Goal: Understand process/instructions: Learn how to perform a task or action

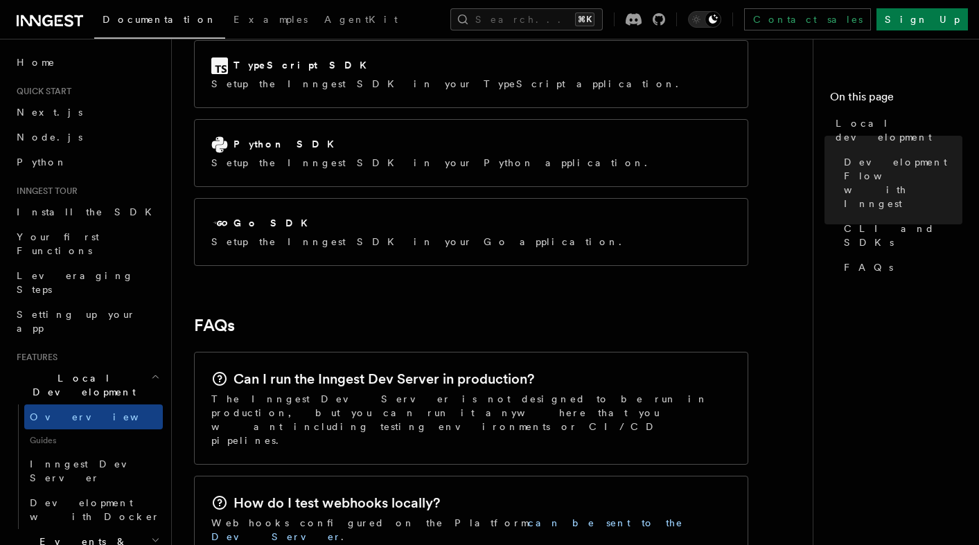
scroll to position [2076, 0]
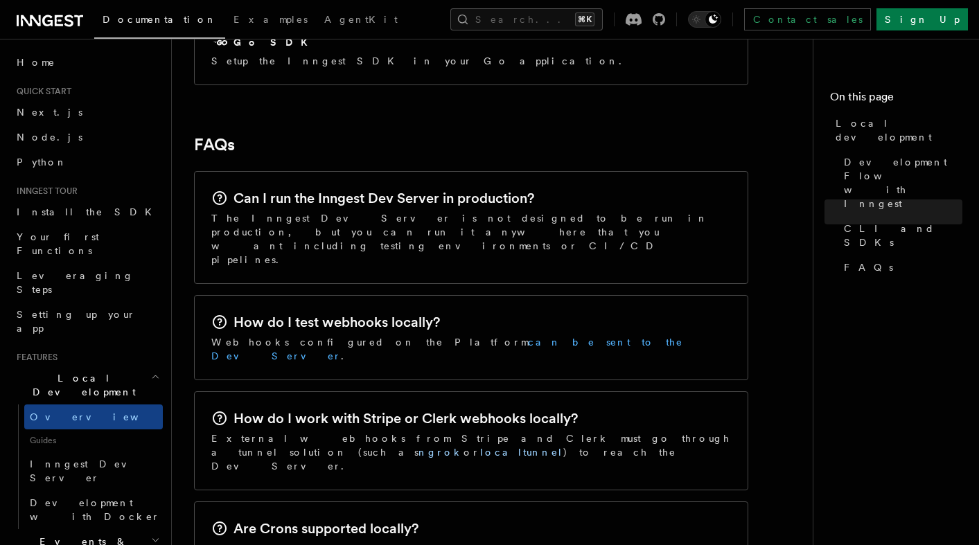
click at [404, 337] on link "can be sent to the Dev Server" at bounding box center [447, 349] width 472 height 25
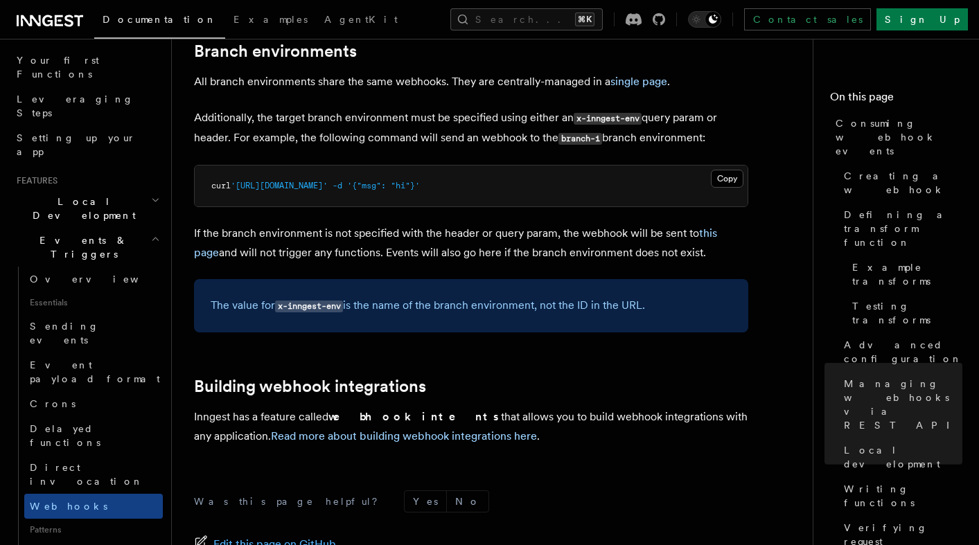
scroll to position [4775, 0]
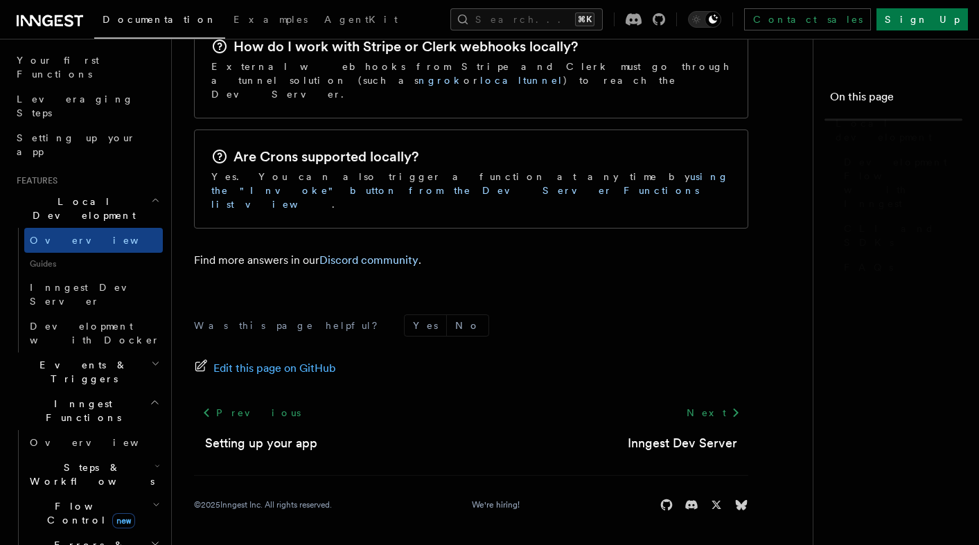
scroll to position [2298, 0]
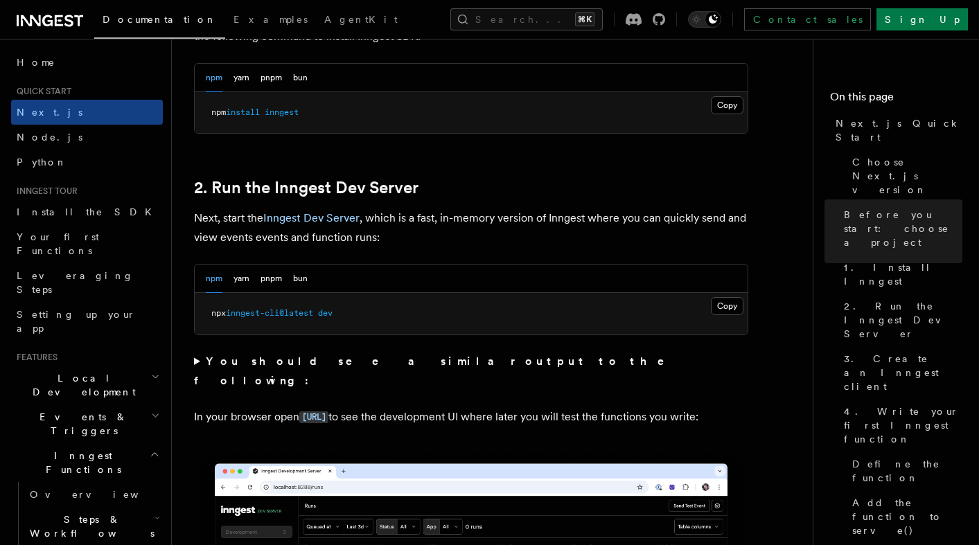
scroll to position [853, 0]
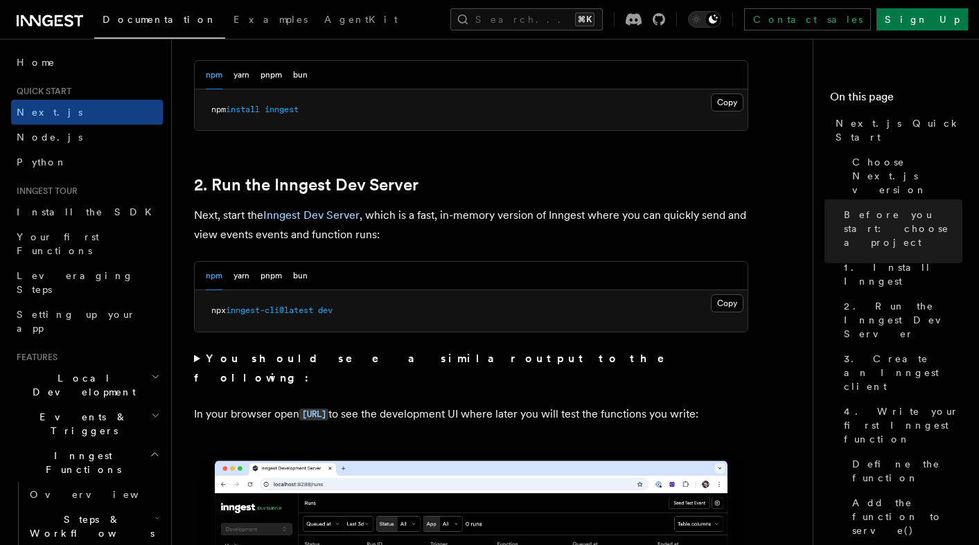
click at [726, 313] on pre "npx inngest-cli@latest dev" at bounding box center [471, 311] width 553 height 42
click at [726, 308] on button "Copy Copied" at bounding box center [727, 304] width 33 height 18
